Goal: Ask a question: Seek information or help from site administrators or community

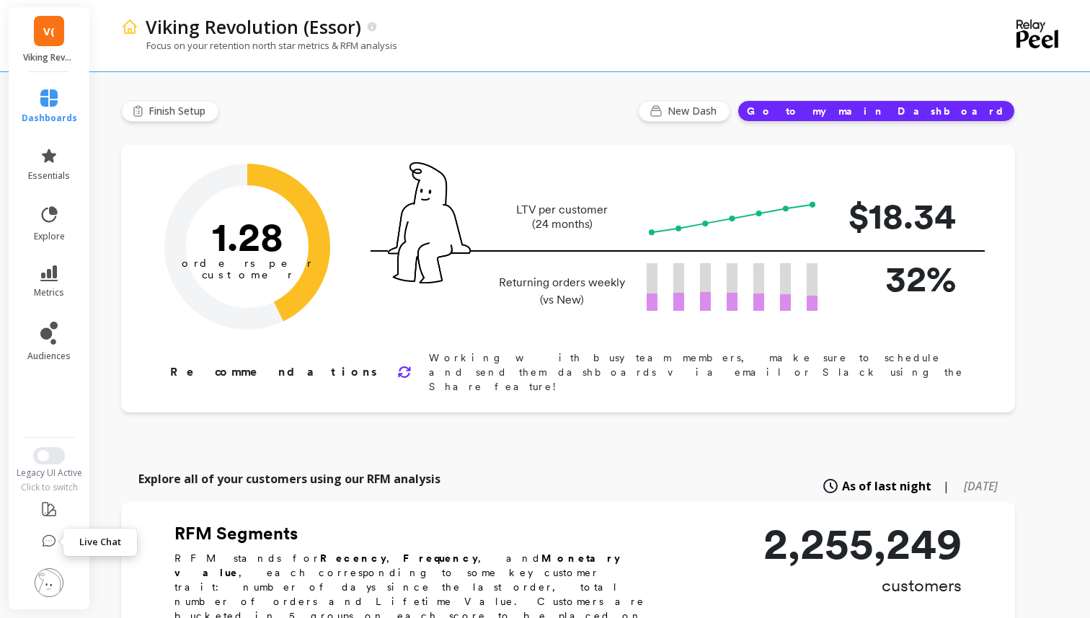
click at [50, 539] on icon at bounding box center [49, 541] width 14 height 14
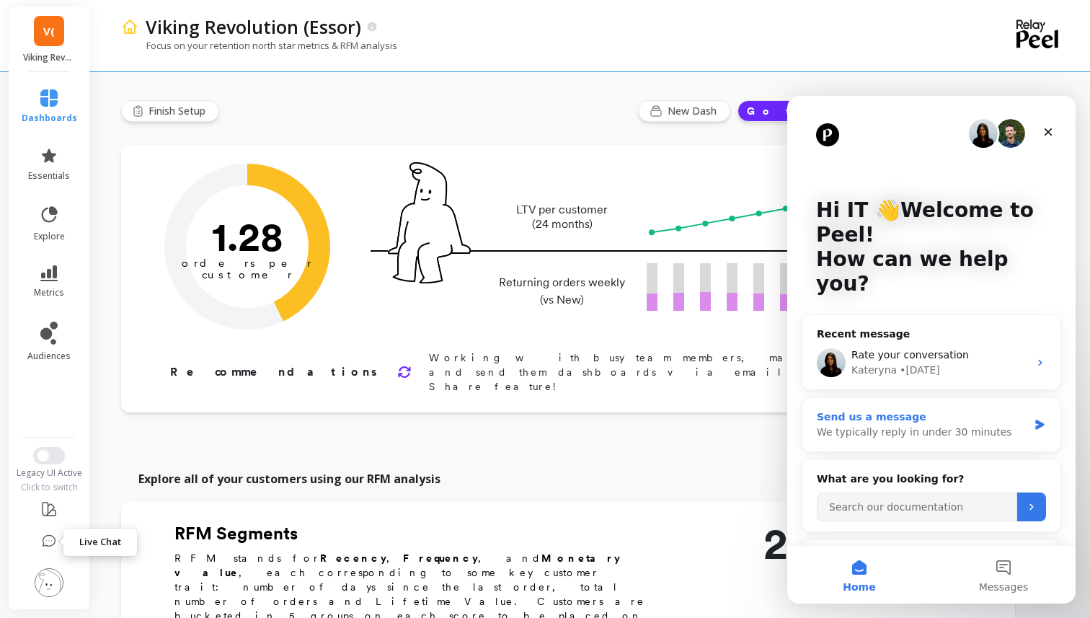
scroll to position [25, 0]
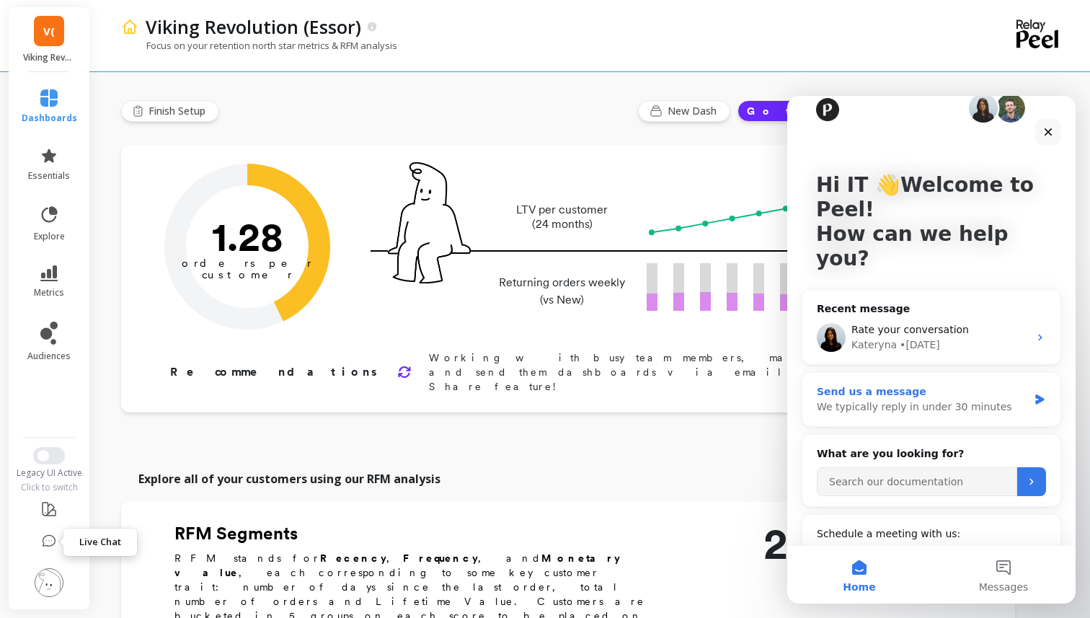
click at [925, 399] on div "We typically reply in under 30 minutes" at bounding box center [922, 406] width 211 height 15
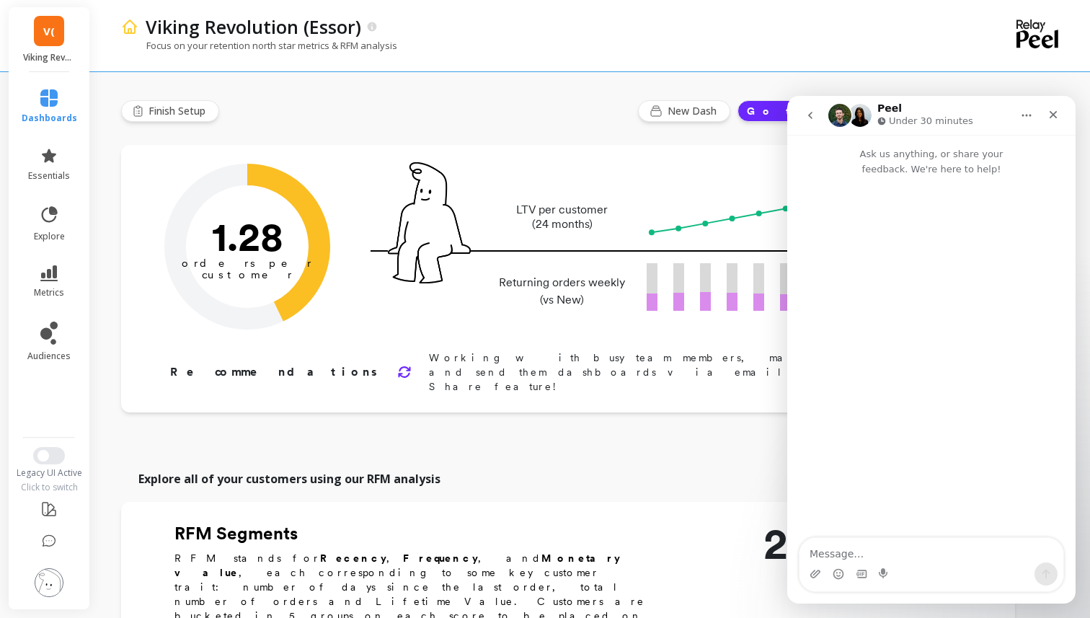
scroll to position [0, 0]
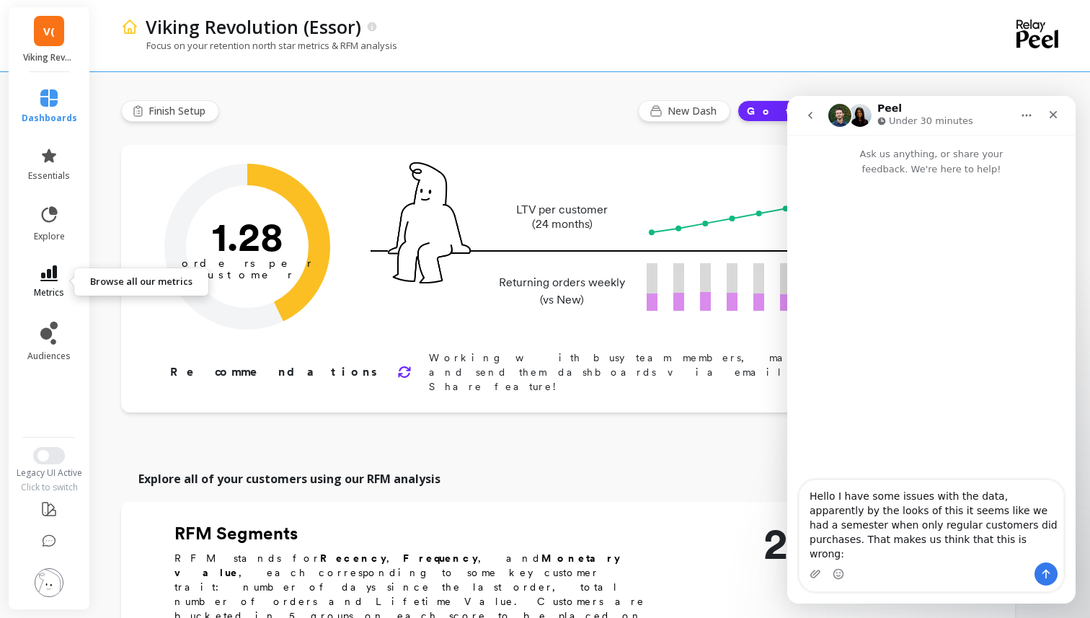
type textarea "Hello I have some issues with the data, apparently by the looks of this it seem…"
click at [41, 287] on span "metrics" at bounding box center [49, 293] width 30 height 12
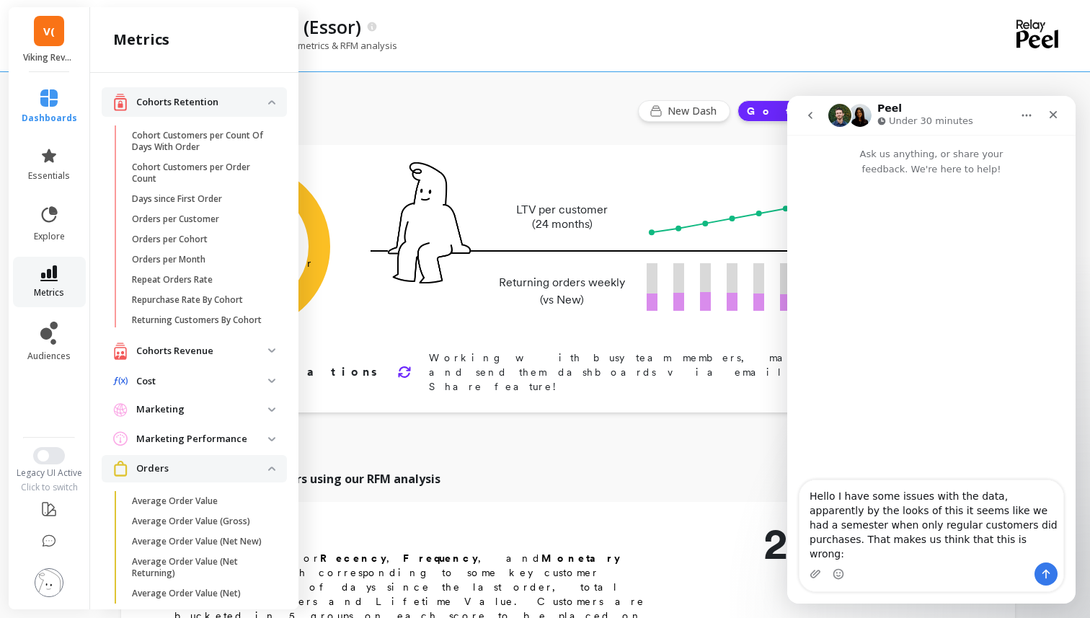
scroll to position [466, 0]
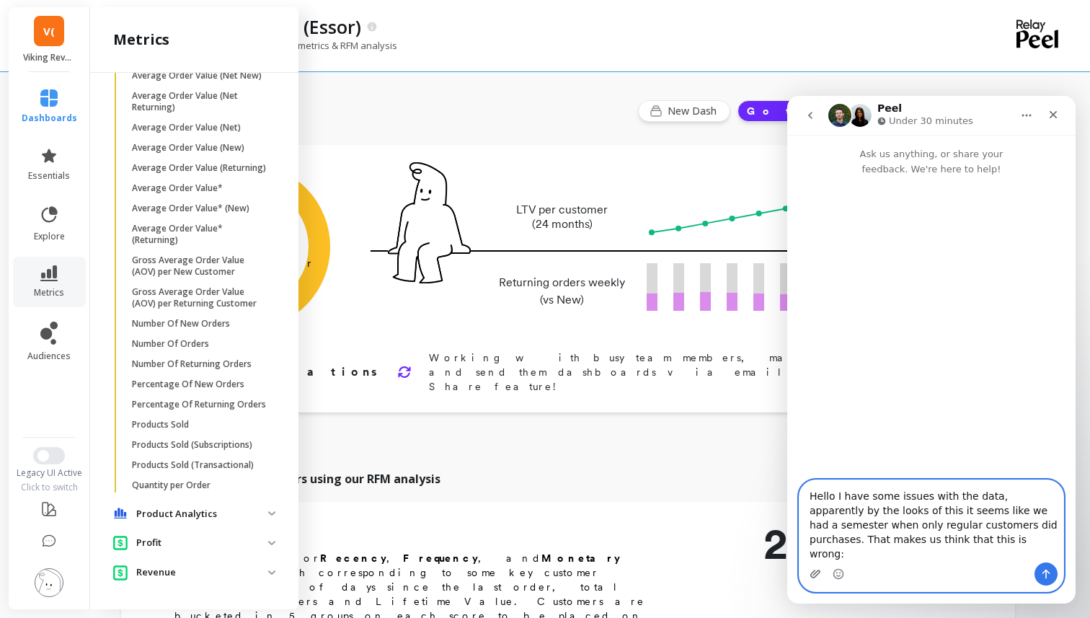
click at [816, 574] on icon "Upload attachment" at bounding box center [815, 573] width 10 height 8
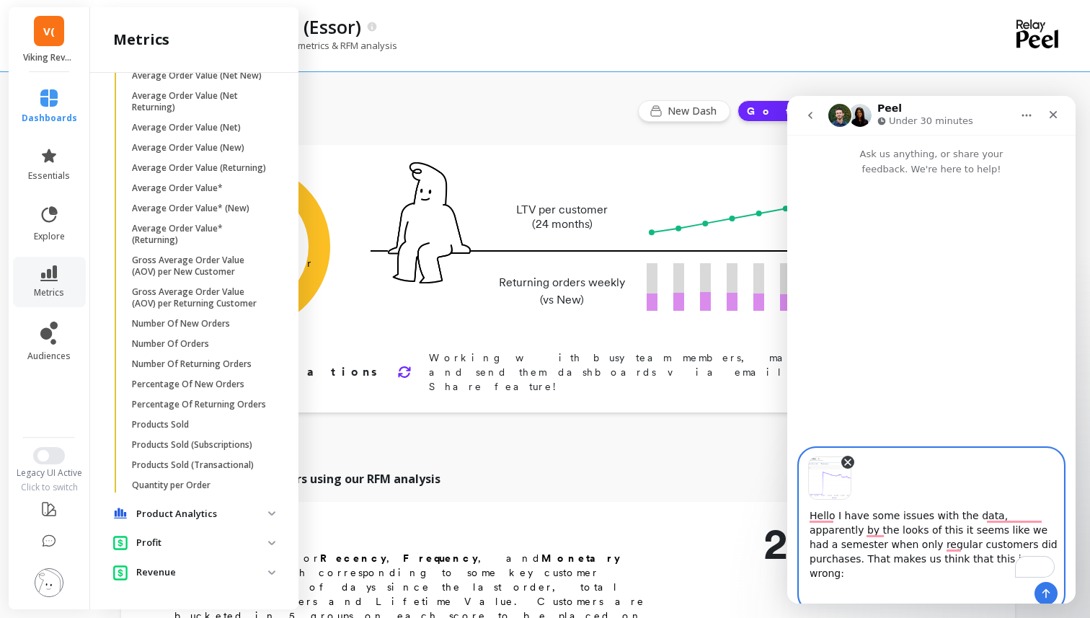
click at [845, 464] on icon "Remove image 1" at bounding box center [848, 462] width 6 height 6
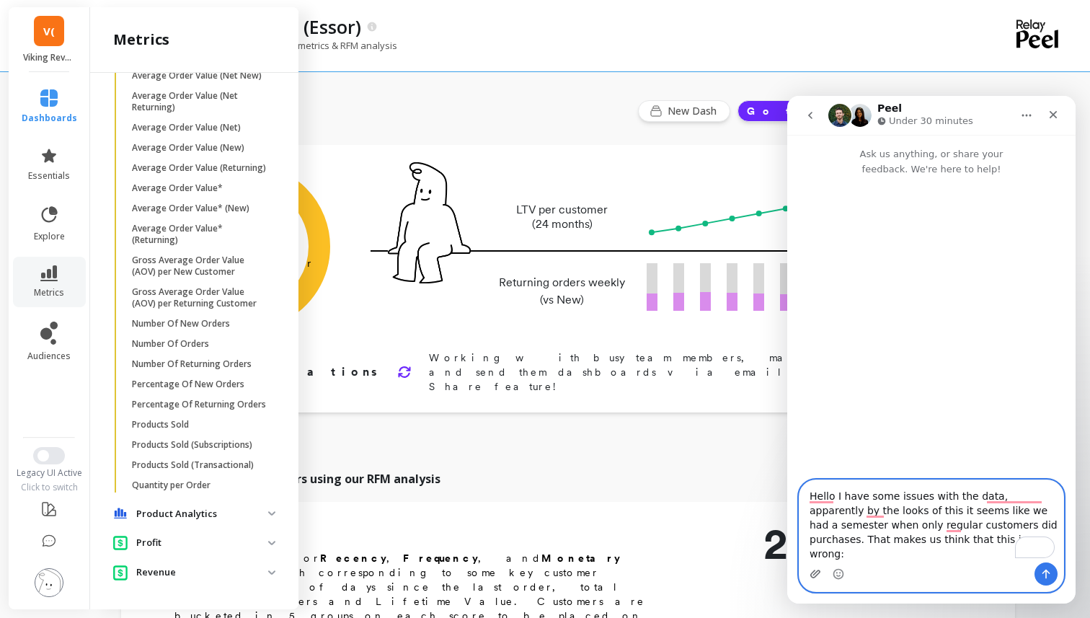
click at [816, 576] on icon "Upload attachment" at bounding box center [815, 573] width 10 height 8
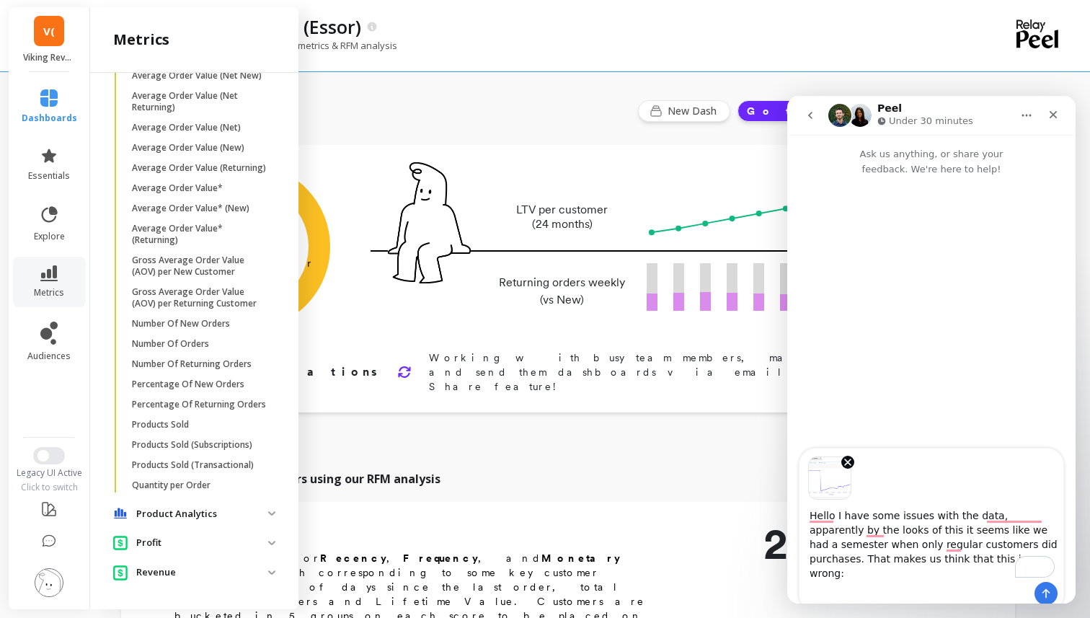
click at [999, 566] on textarea "Hello I have some issues with the data, apparently by the looks of this it seem…" at bounding box center [931, 540] width 264 height 82
click at [971, 559] on textarea "Hello I have some issues with the data, apparently by the looks of this it seem…" at bounding box center [931, 540] width 264 height 82
drag, startPoint x: 996, startPoint y: 571, endPoint x: 929, endPoint y: 577, distance: 67.3
click at [929, 577] on textarea "Hello I have some issues with the data, apparently by the looks of this it seem…" at bounding box center [931, 547] width 264 height 97
type textarea "Hello I have some issues with the data, apparently by the looks of this it seem…"
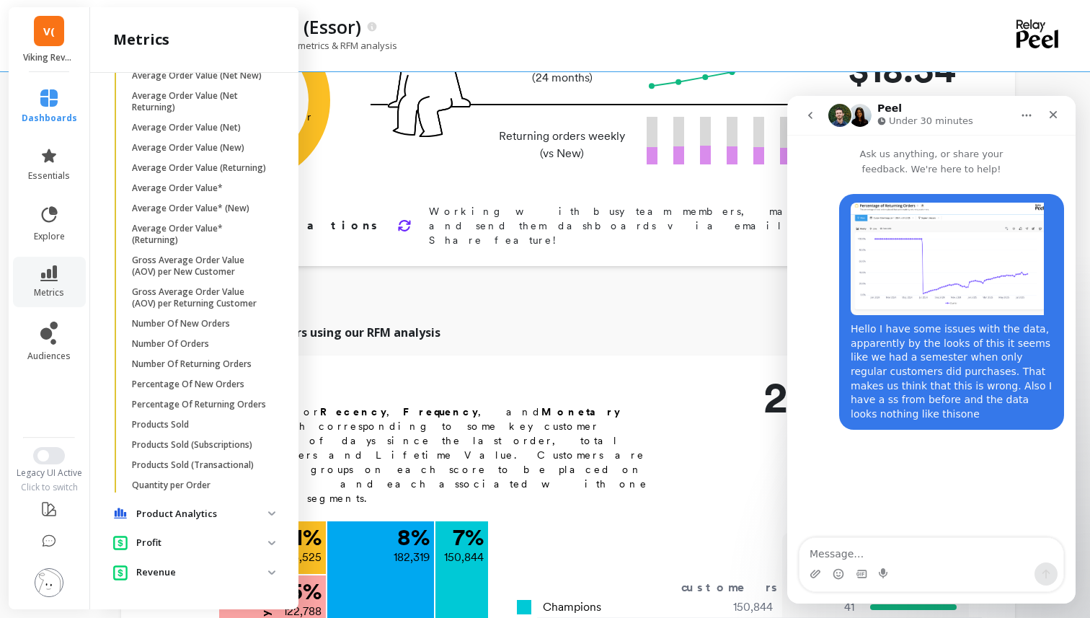
scroll to position [151, 0]
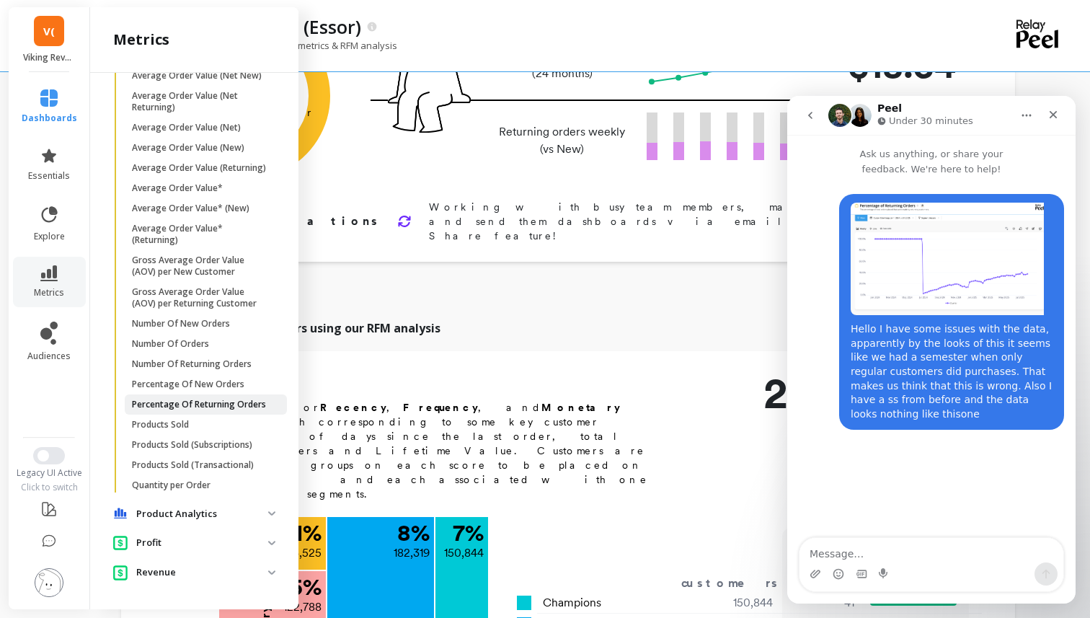
click at [172, 403] on p "Percentage Of Returning Orders" at bounding box center [199, 405] width 134 height 12
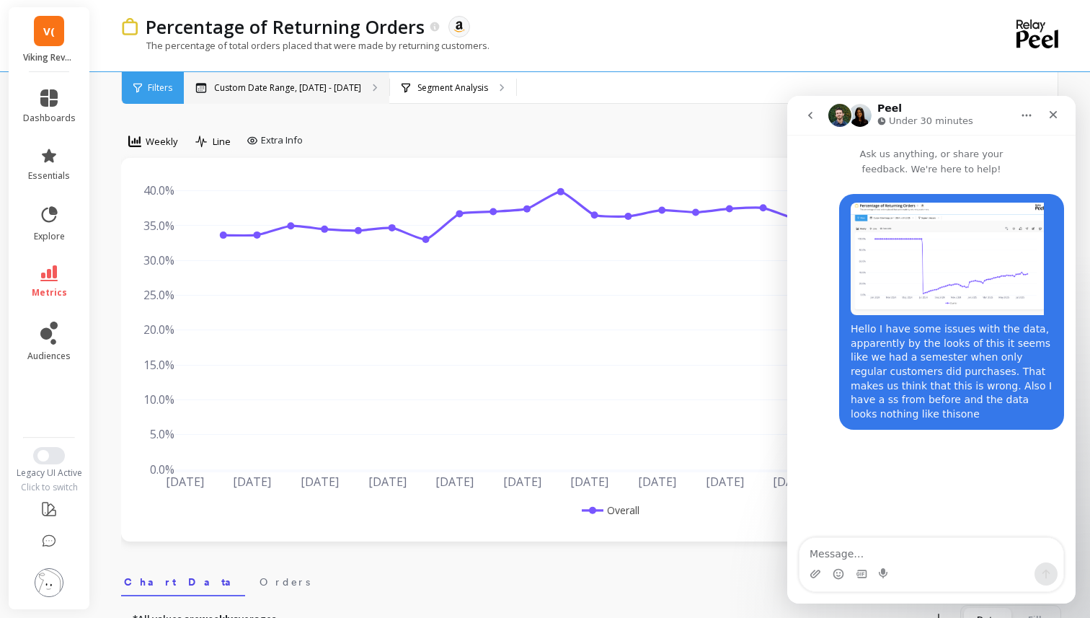
click at [299, 80] on div "Custom Date Range, May 1 - Oct 12" at bounding box center [286, 88] width 205 height 32
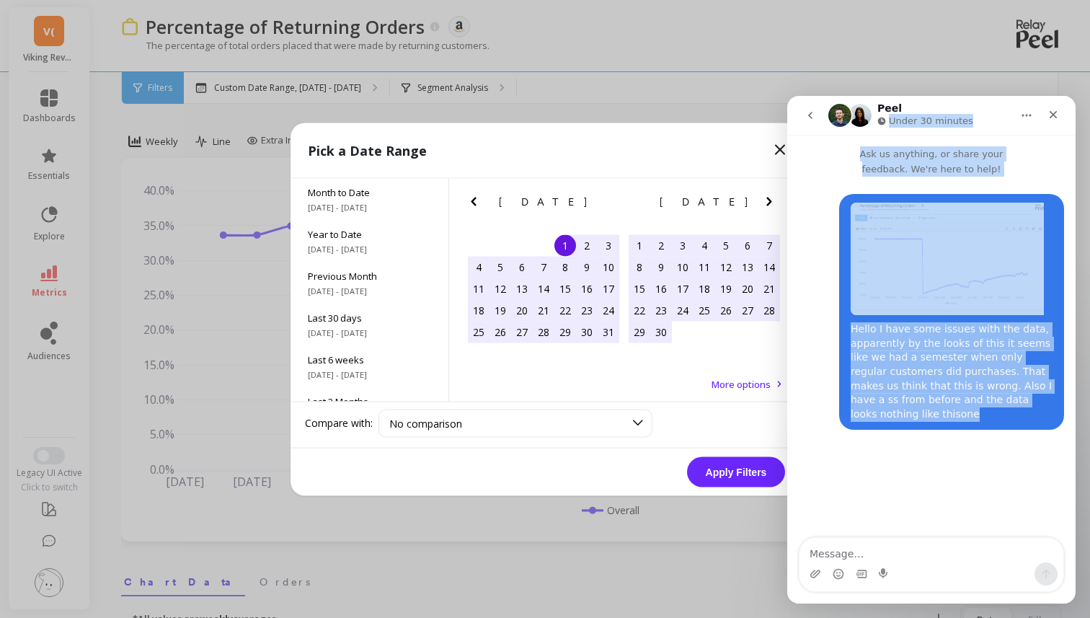
drag, startPoint x: 926, startPoint y: 110, endPoint x: 925, endPoint y: 412, distance: 301.3
click at [925, 412] on div "Peel Under 30 minutes Ask us anything, or share your feedback. We're here to he…" at bounding box center [931, 349] width 288 height 507
click at [1052, 116] on icon "Close" at bounding box center [1053, 115] width 12 height 12
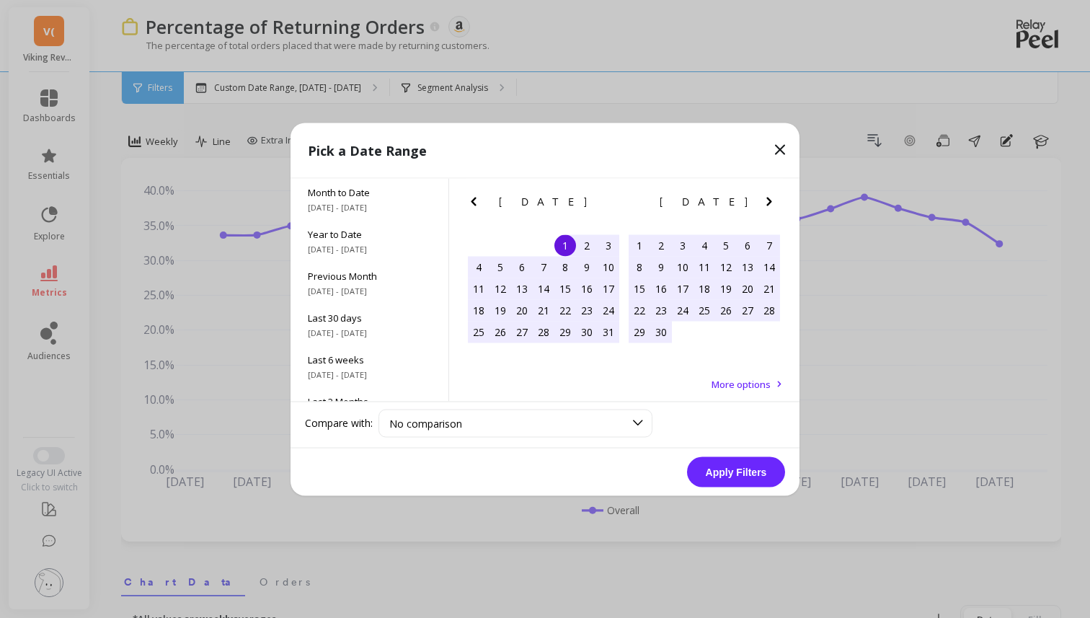
click at [463, 194] on div "May 2025" at bounding box center [543, 201] width 161 height 15
click at [465, 195] on icon "Previous Month" at bounding box center [473, 200] width 17 height 17
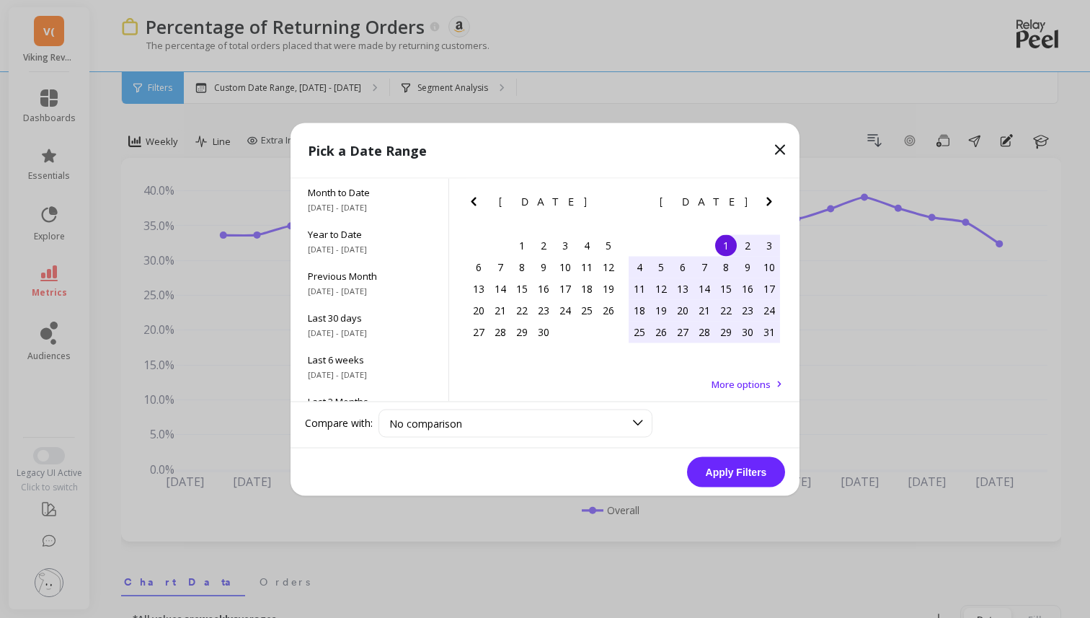
click at [465, 195] on icon "Previous Month" at bounding box center [473, 200] width 17 height 17
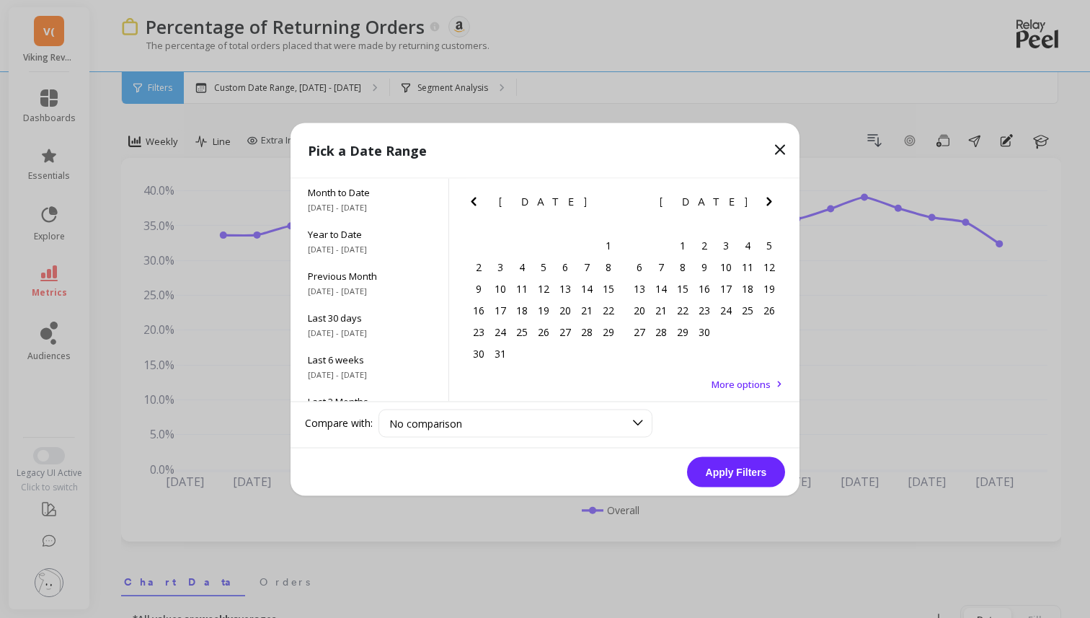
click at [465, 195] on icon "Previous Month" at bounding box center [473, 200] width 17 height 17
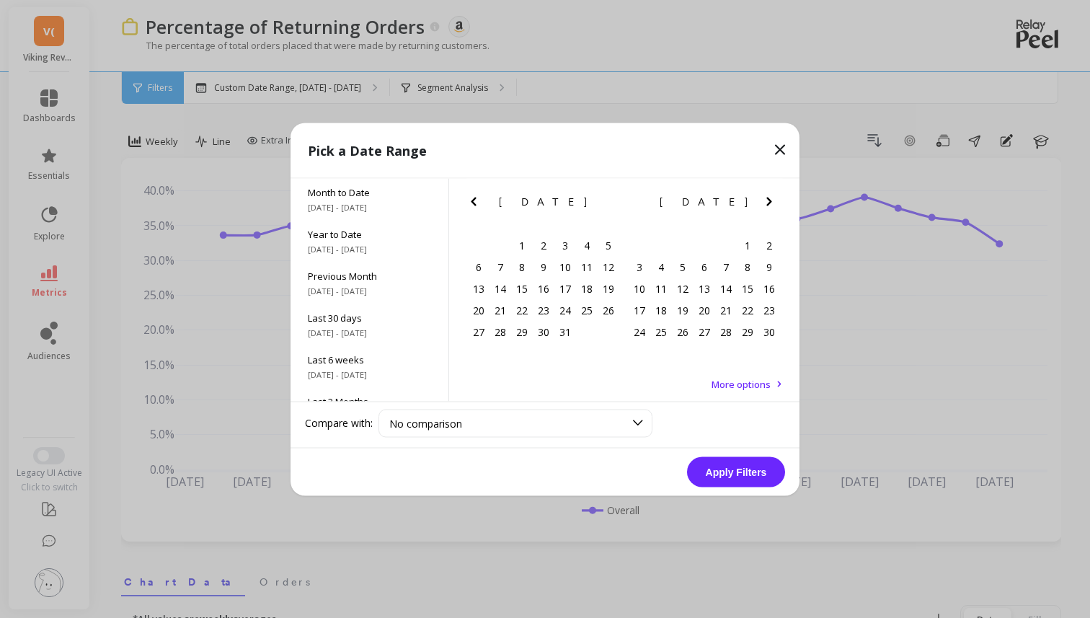
click at [465, 195] on icon "Previous Month" at bounding box center [473, 200] width 17 height 17
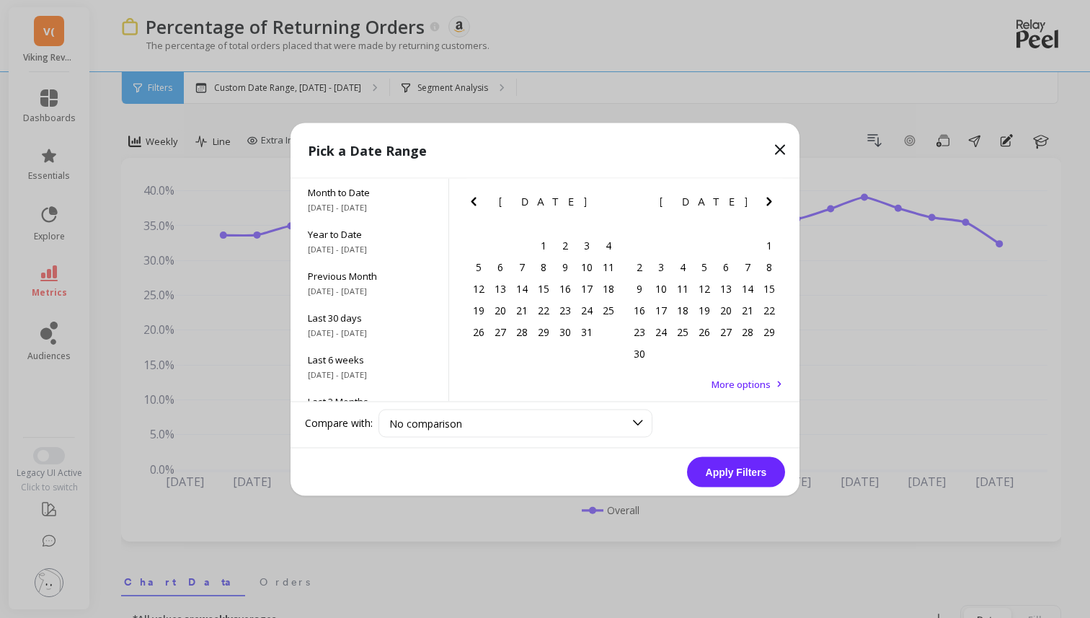
click at [465, 195] on icon "Previous Month" at bounding box center [473, 200] width 17 height 17
click at [468, 192] on icon "Previous Month" at bounding box center [473, 200] width 17 height 17
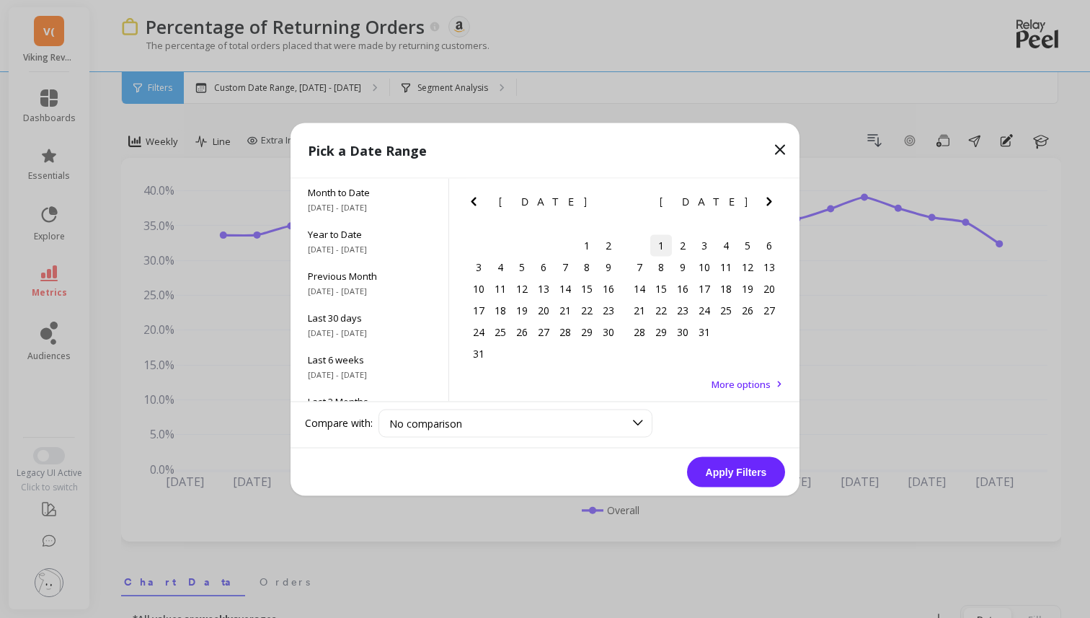
click at [662, 242] on div "1" at bounding box center [661, 245] width 22 height 22
click at [779, 203] on button "Next Month" at bounding box center [771, 203] width 23 height 23
click at [778, 203] on button "Next Month" at bounding box center [771, 203] width 23 height 23
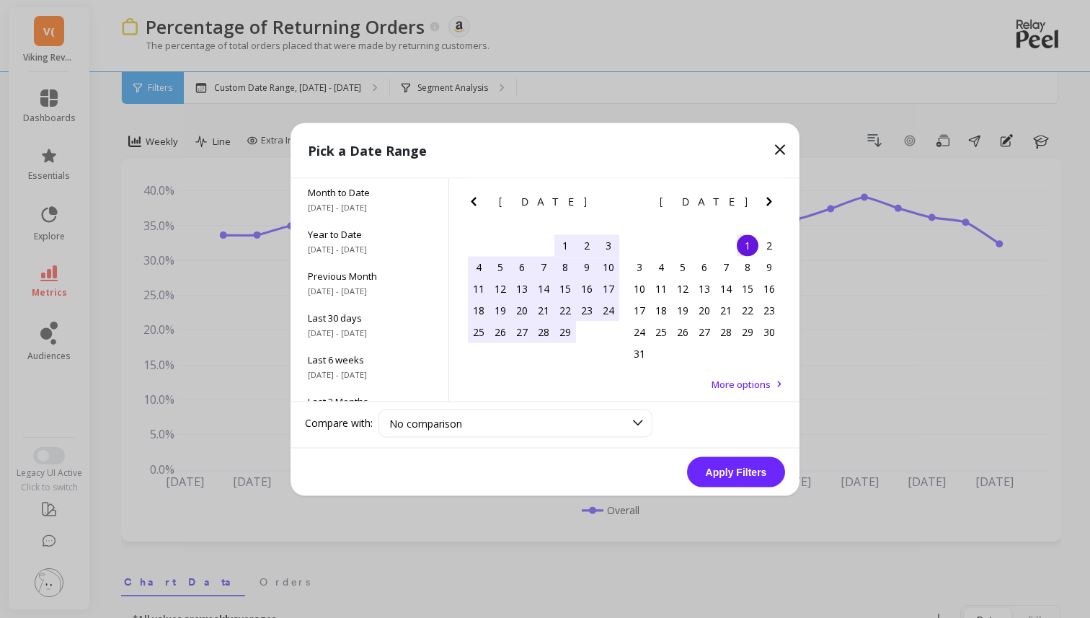
click at [778, 203] on button "Next Month" at bounding box center [771, 203] width 23 height 23
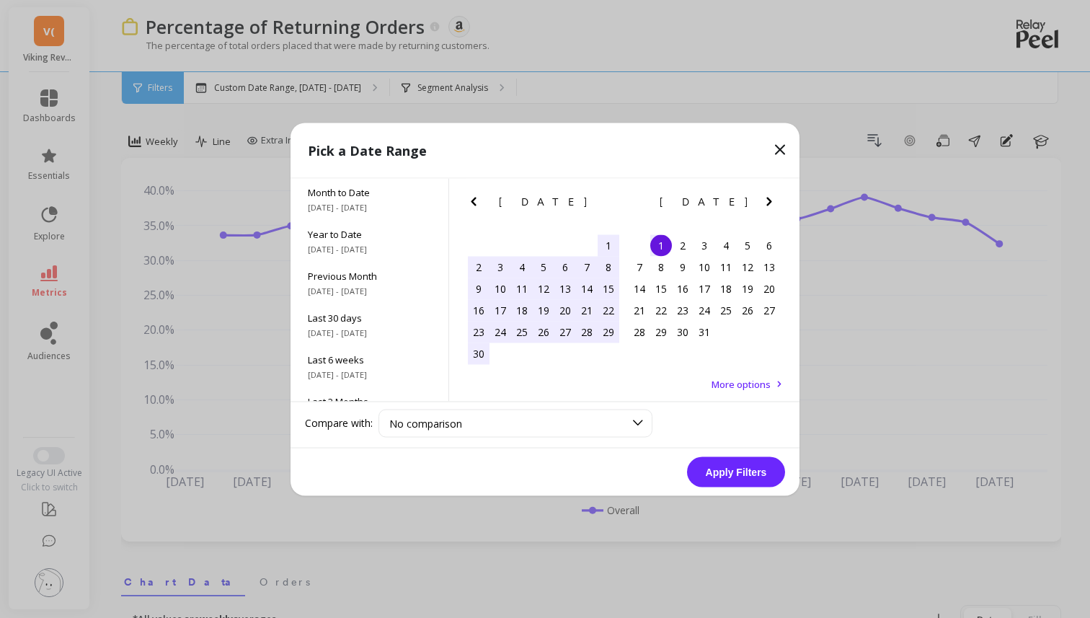
click at [778, 203] on button "Next Month" at bounding box center [771, 203] width 23 height 23
click at [778, 200] on button "Next Month" at bounding box center [771, 203] width 23 height 23
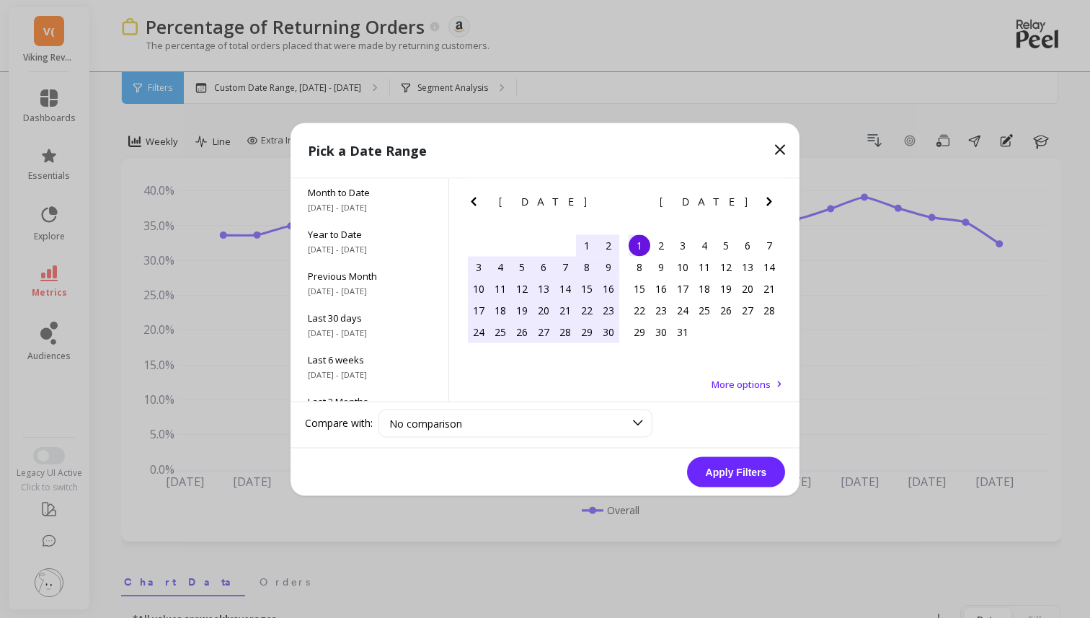
click at [778, 200] on button "Next Month" at bounding box center [771, 203] width 23 height 23
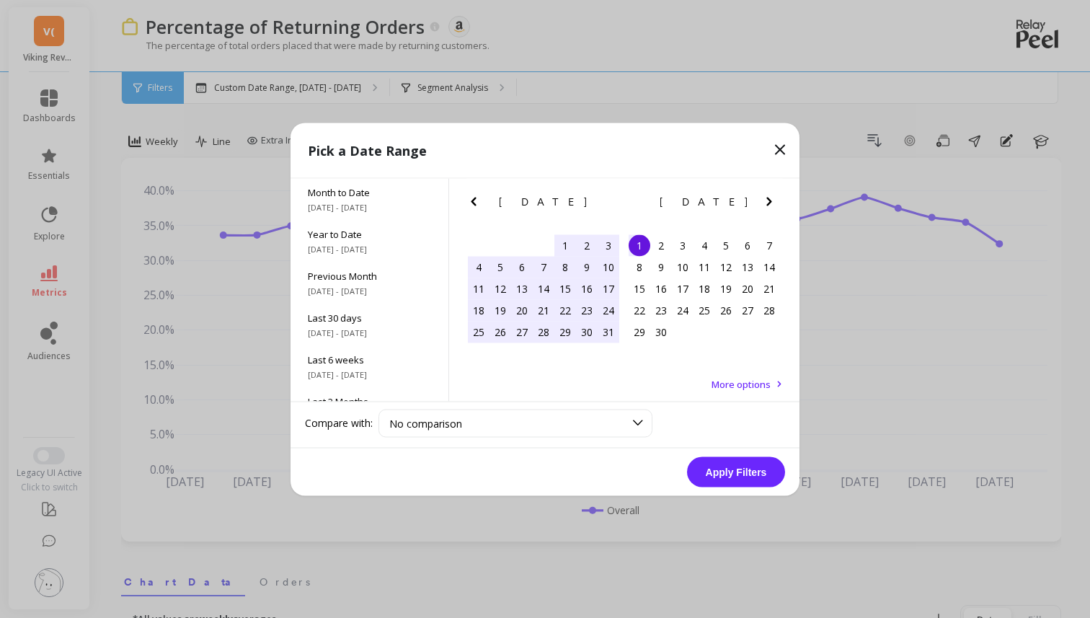
click at [778, 200] on button "Next Month" at bounding box center [771, 203] width 23 height 23
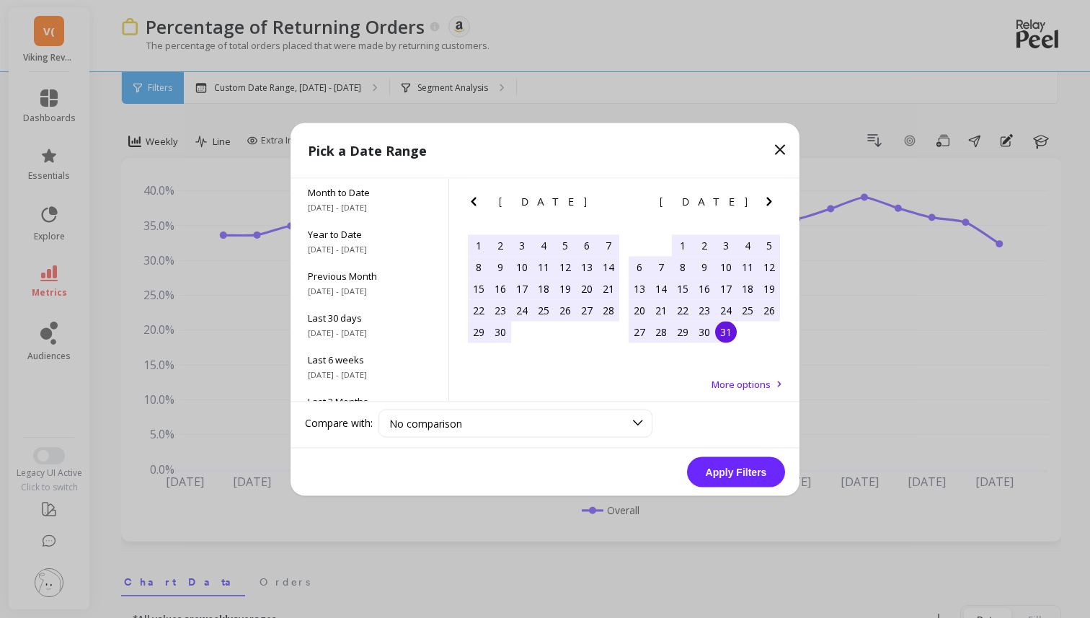
click at [737, 338] on div "27 28 29 30 31 1 2" at bounding box center [703, 332] width 151 height 22
click at [726, 331] on div "31" at bounding box center [726, 332] width 22 height 22
click at [741, 465] on button "Apply Filters" at bounding box center [736, 471] width 98 height 30
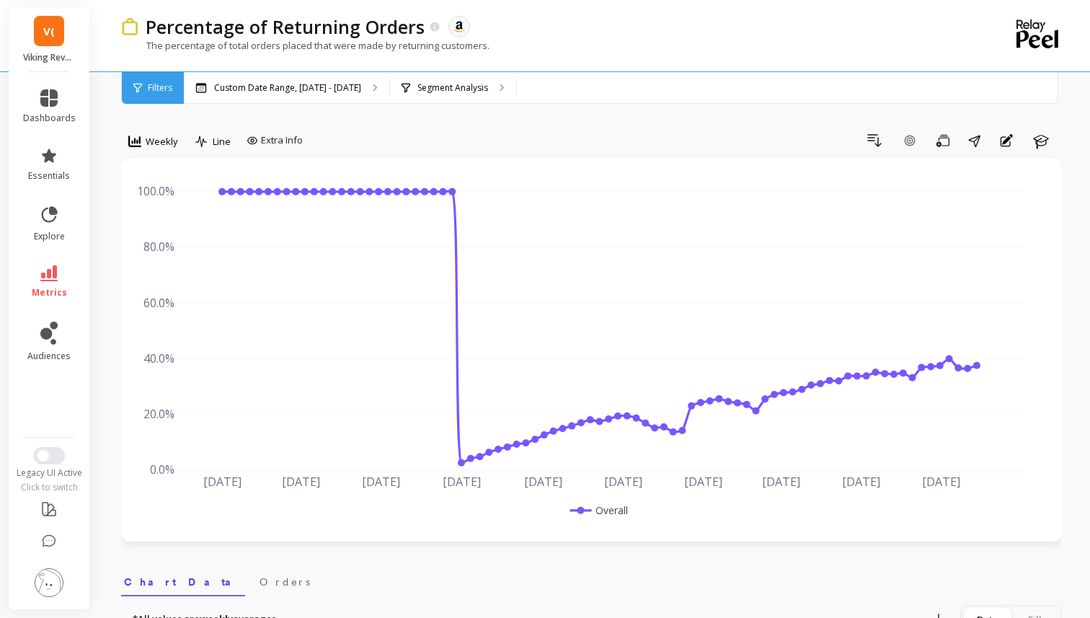
click at [445, 135] on div "Drill Down Add Goal Save Share Annotations Learn" at bounding box center [684, 140] width 752 height 23
click at [47, 551] on button at bounding box center [49, 542] width 14 height 31
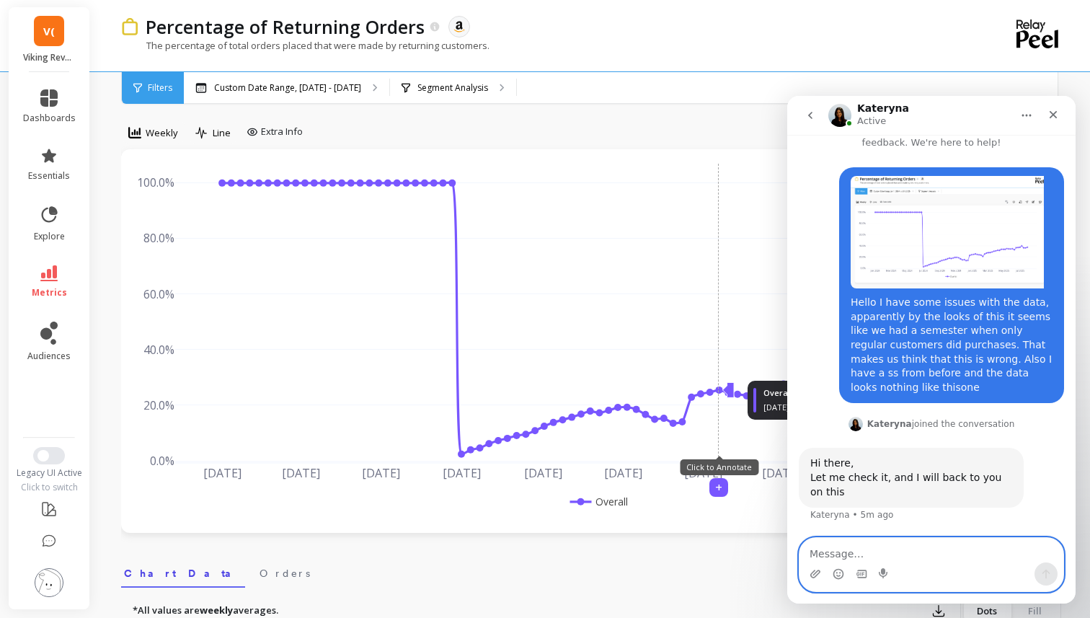
scroll to position [7, 0]
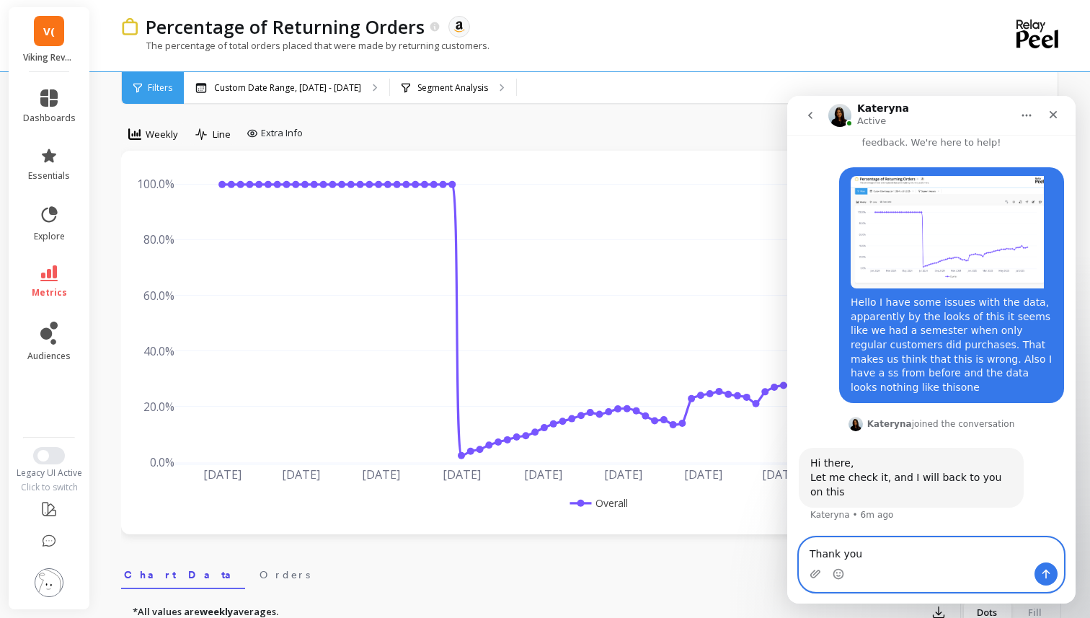
type textarea "Thank you!"
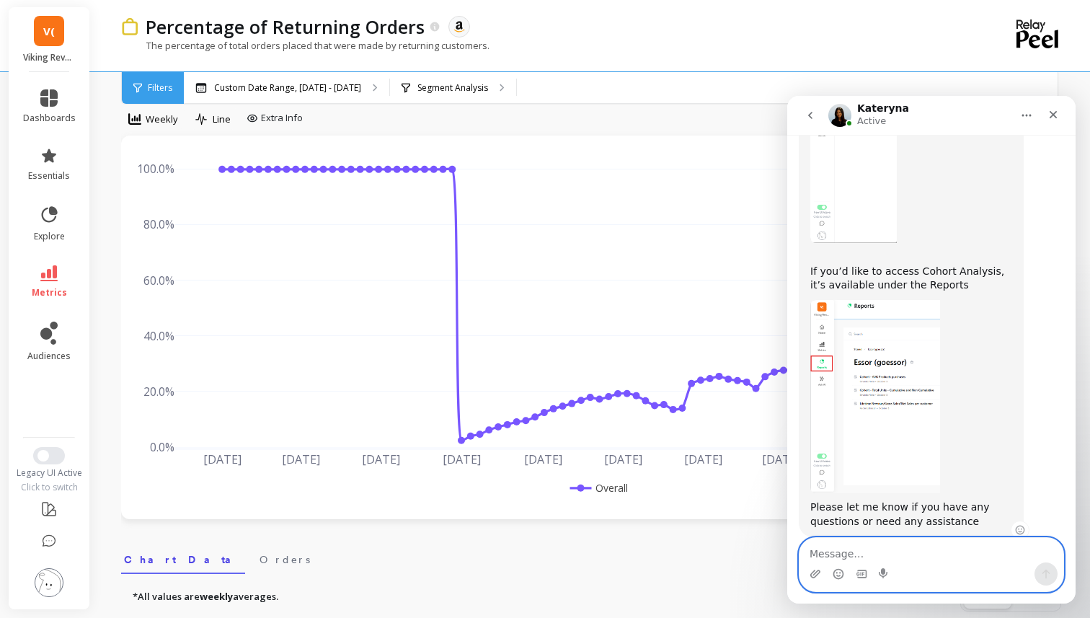
scroll to position [912, 0]
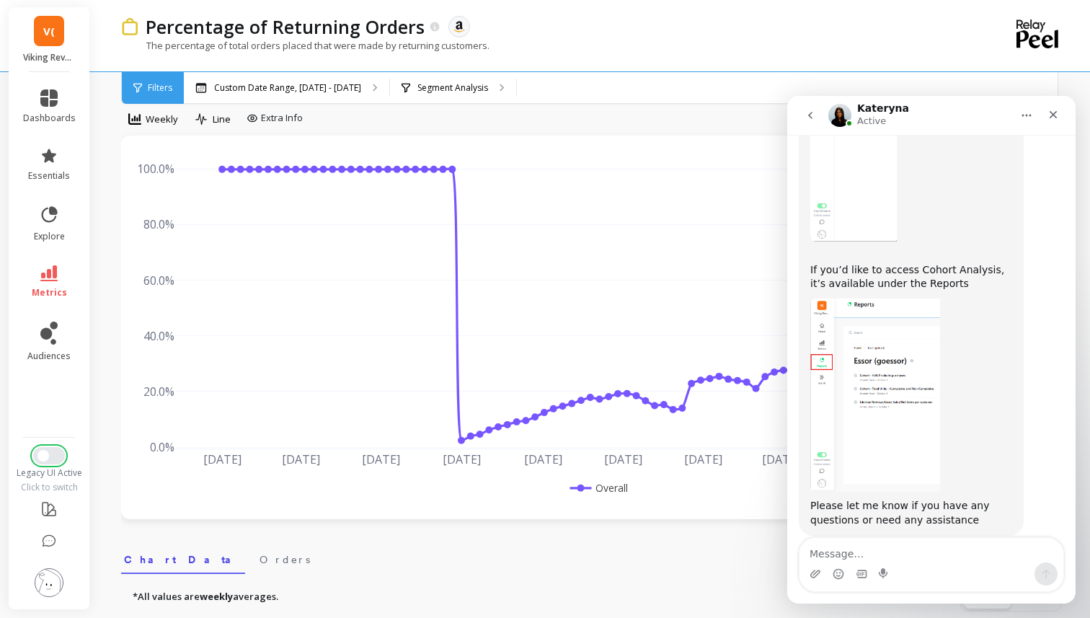
click at [45, 463] on button "Switch to New UI" at bounding box center [49, 455] width 32 height 17
click at [45, 456] on span "Switch to New UI" at bounding box center [43, 456] width 12 height 12
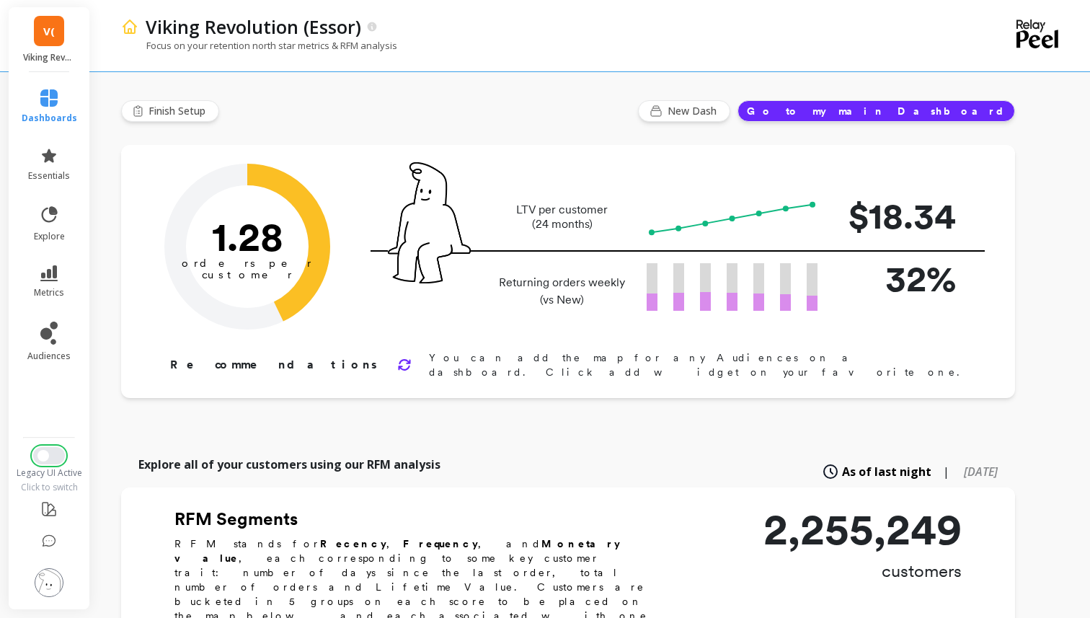
click at [56, 452] on button "Switch to New UI" at bounding box center [49, 455] width 32 height 17
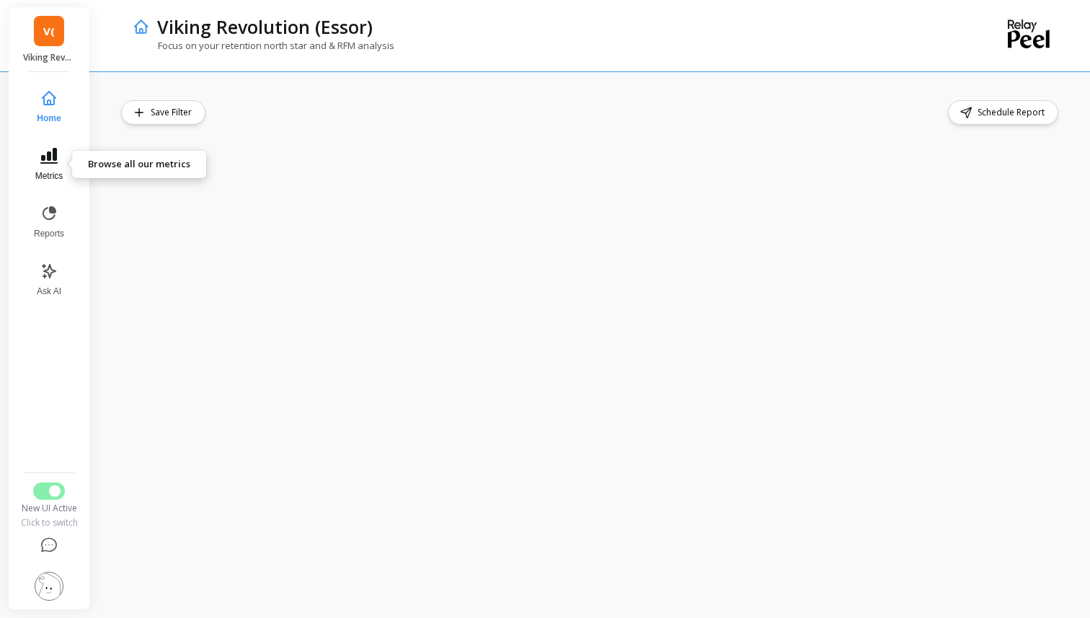
click at [50, 160] on icon at bounding box center [48, 155] width 17 height 17
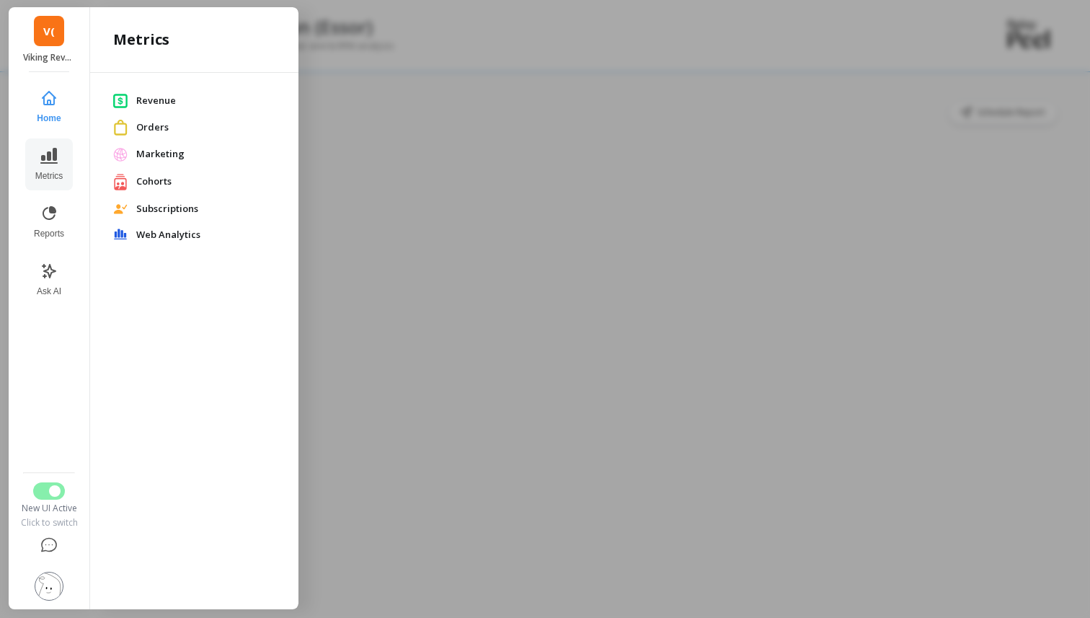
click at [141, 128] on span "Orders" at bounding box center [205, 127] width 139 height 14
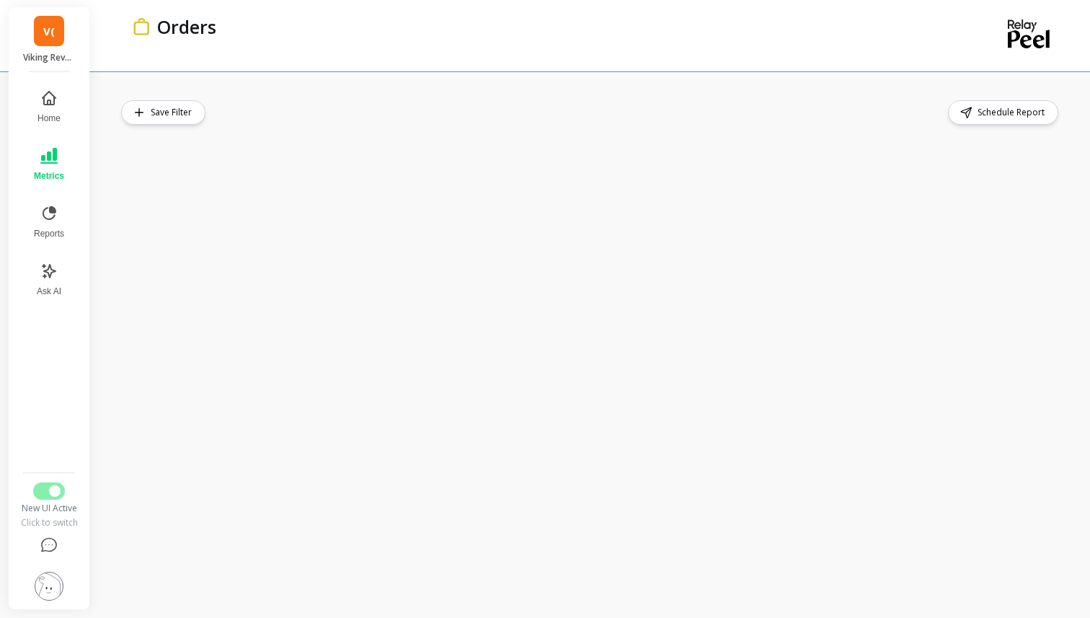
click at [49, 166] on button "Metrics" at bounding box center [49, 164] width 48 height 52
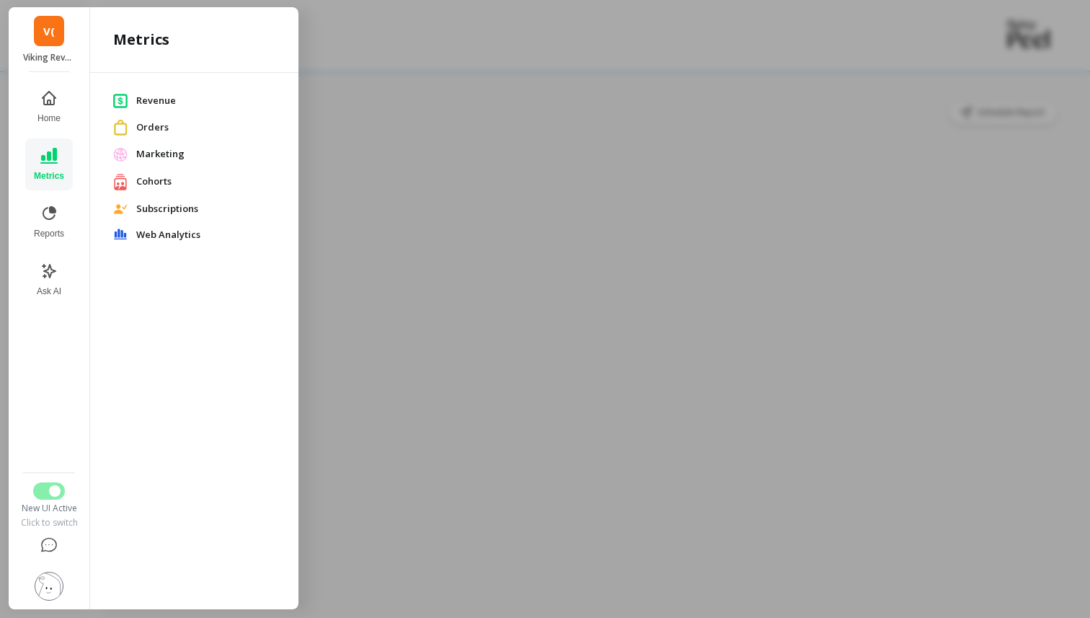
click at [154, 184] on span "Cohorts" at bounding box center [205, 181] width 139 height 14
